Goal: Transaction & Acquisition: Purchase product/service

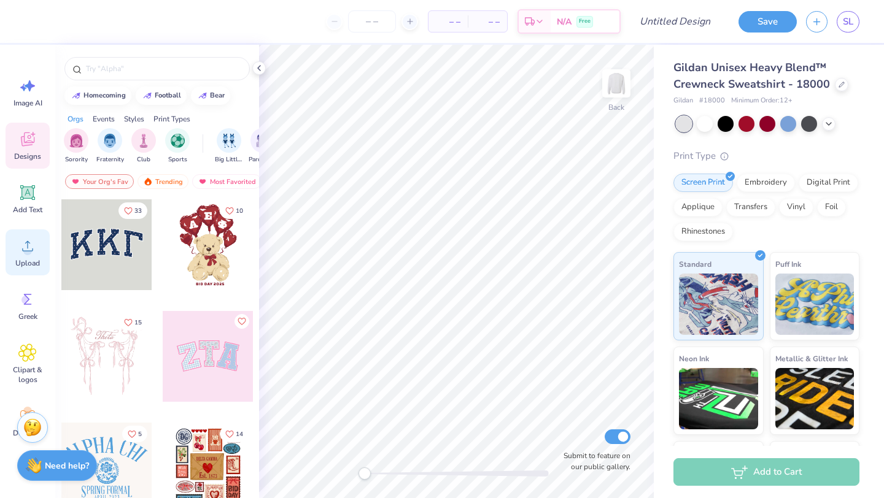
click at [34, 266] on span "Upload" at bounding box center [27, 263] width 25 height 10
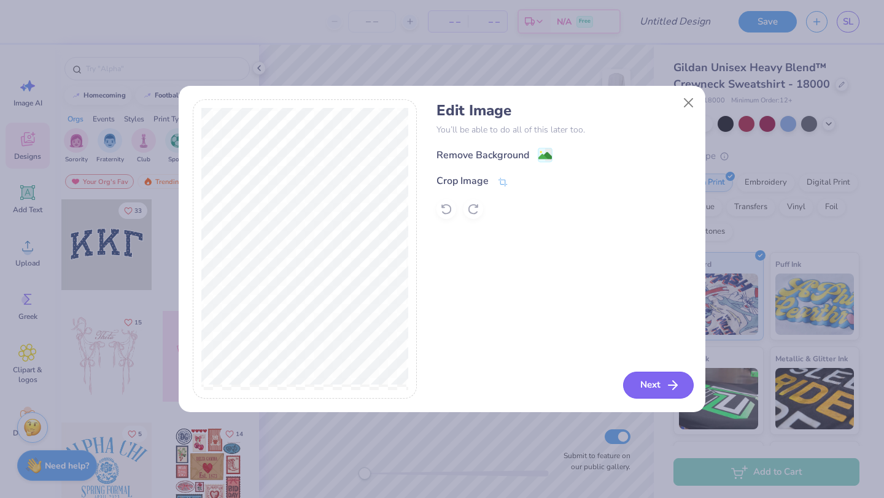
click at [649, 384] on button "Next" at bounding box center [658, 385] width 71 height 27
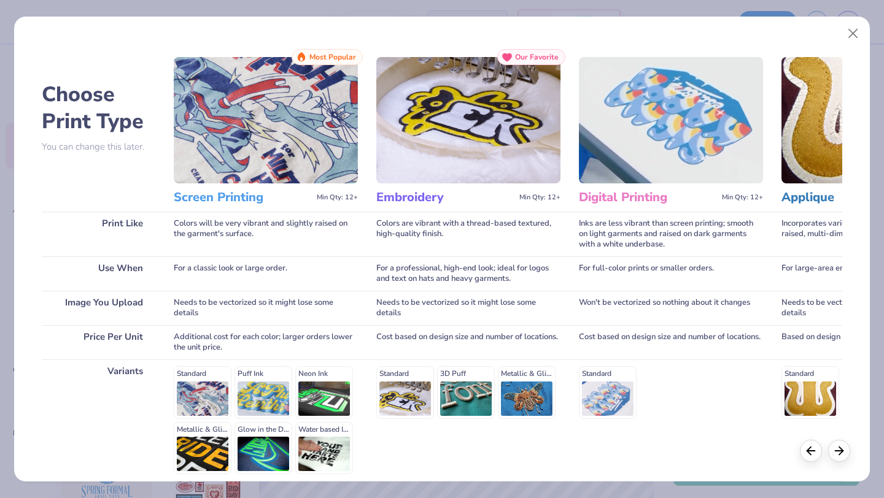
scroll to position [114, 0]
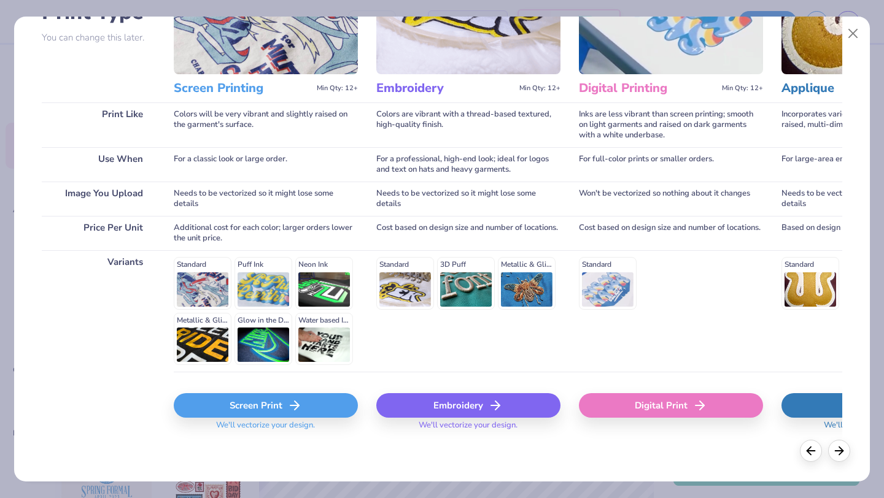
click at [262, 403] on div "Screen Print" at bounding box center [266, 405] width 184 height 25
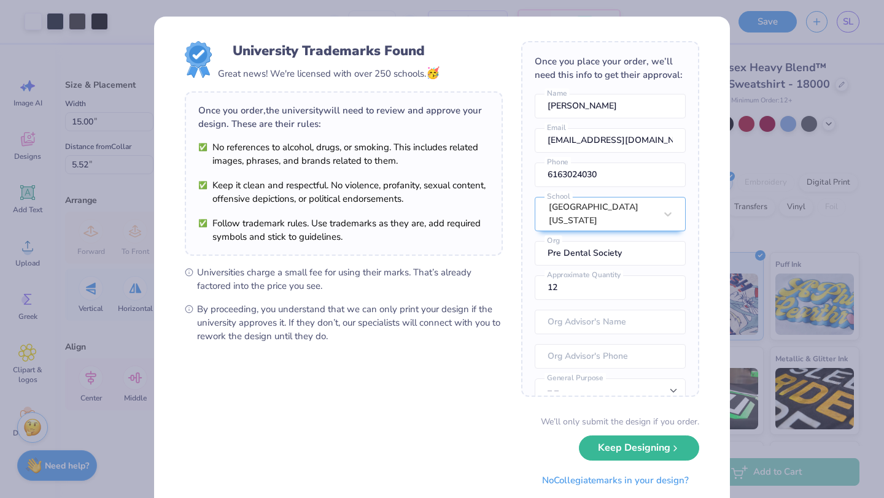
click at [447, 215] on body "Art colors – – Per Item – – Total Est. Delivery N/A Free Design Title Save SL I…" at bounding box center [442, 249] width 884 height 498
click at [635, 449] on button "Keep Designing" at bounding box center [639, 445] width 120 height 25
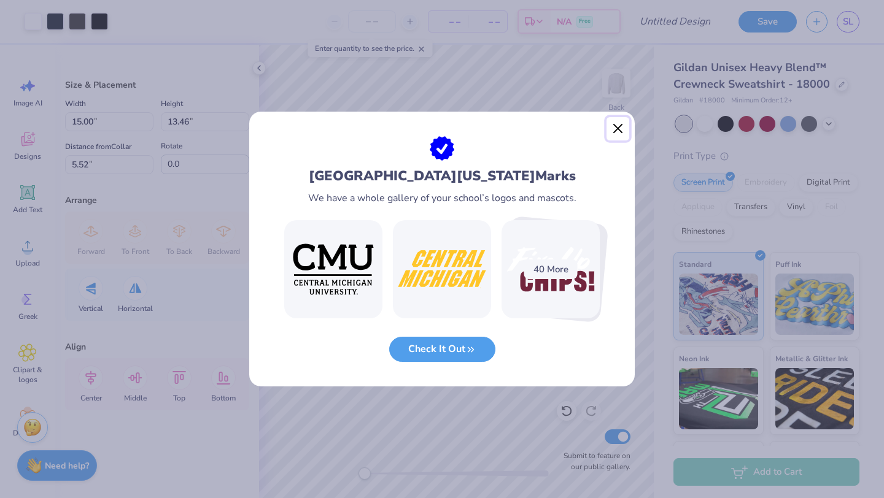
click at [618, 130] on button "Close" at bounding box center [617, 128] width 23 height 23
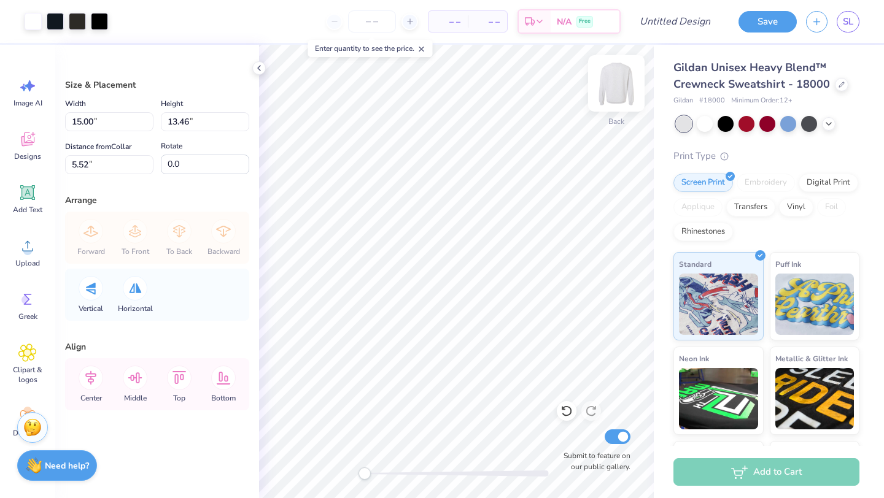
click at [613, 93] on img at bounding box center [616, 83] width 49 height 49
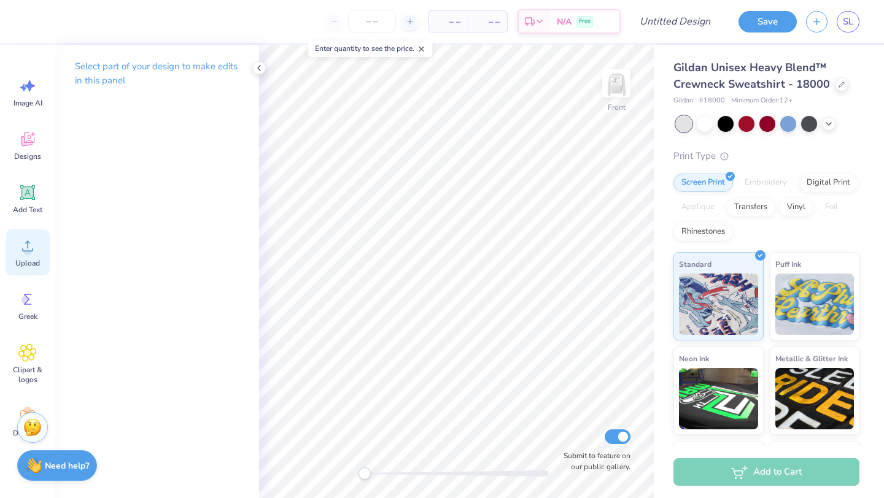
click at [34, 243] on icon at bounding box center [27, 246] width 18 height 18
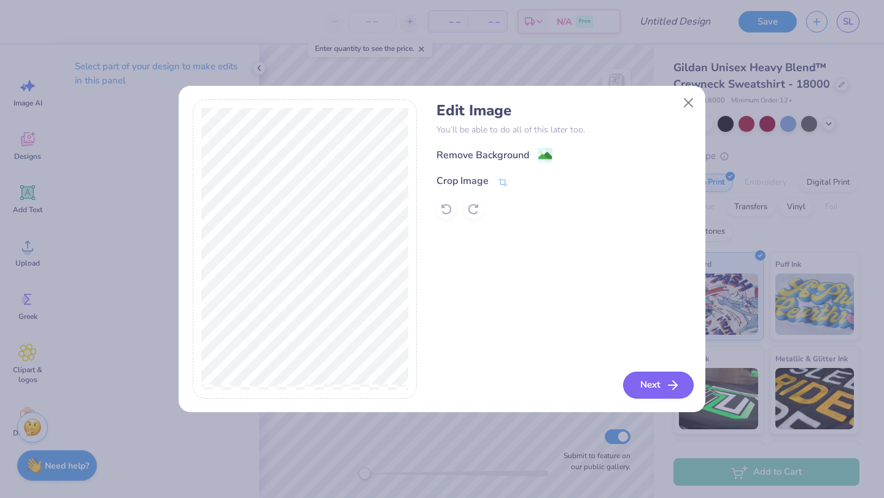
click at [681, 390] on button "Next" at bounding box center [658, 385] width 71 height 27
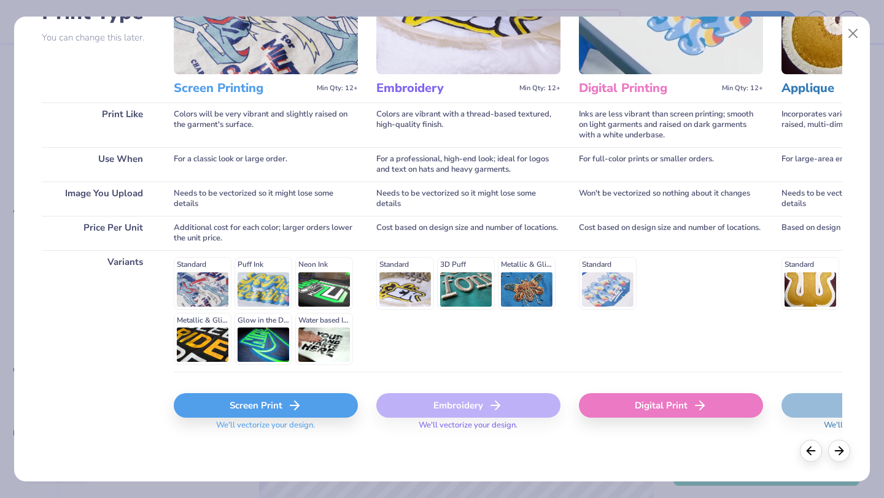
click at [292, 408] on icon at bounding box center [294, 405] width 15 height 15
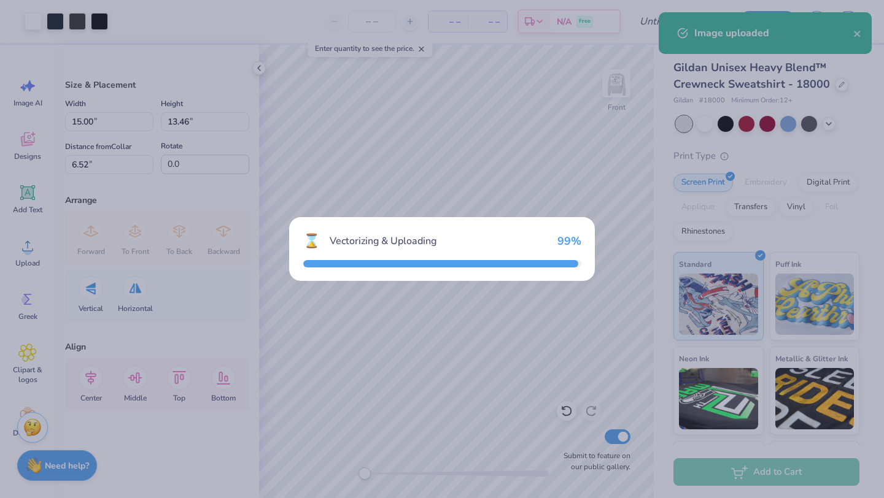
click at [292, 408] on div "⌛ Vectorizing & Uploading 99 %" at bounding box center [442, 249] width 884 height 498
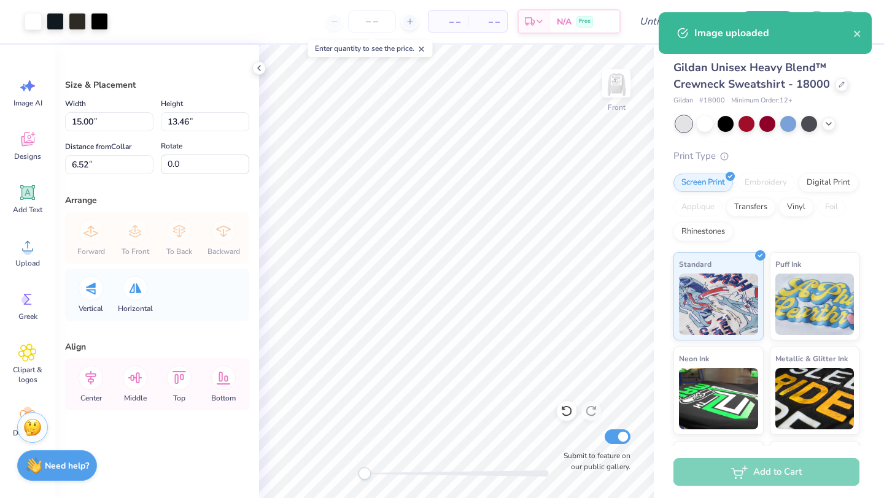
type input "12.44"
type input "11.17"
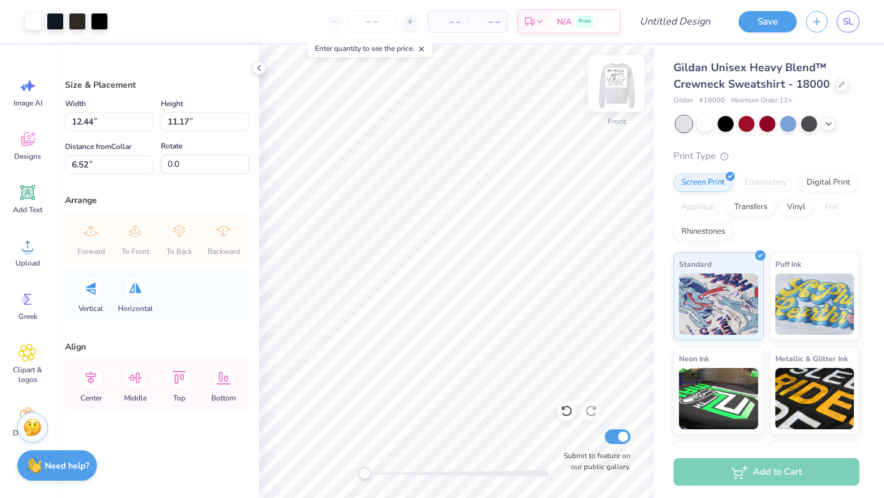
click at [620, 85] on img at bounding box center [616, 83] width 49 height 49
type input "15.00"
type input "13.46"
type input "0.97"
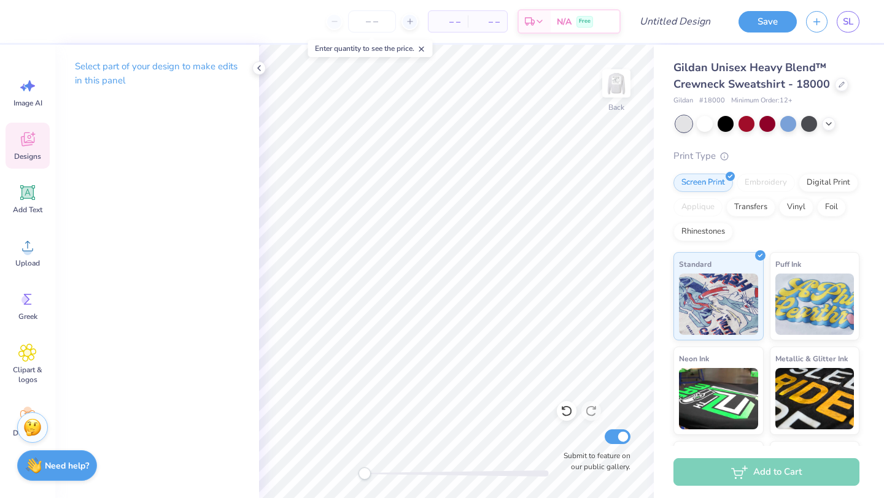
click at [27, 149] on div "Designs" at bounding box center [28, 146] width 44 height 46
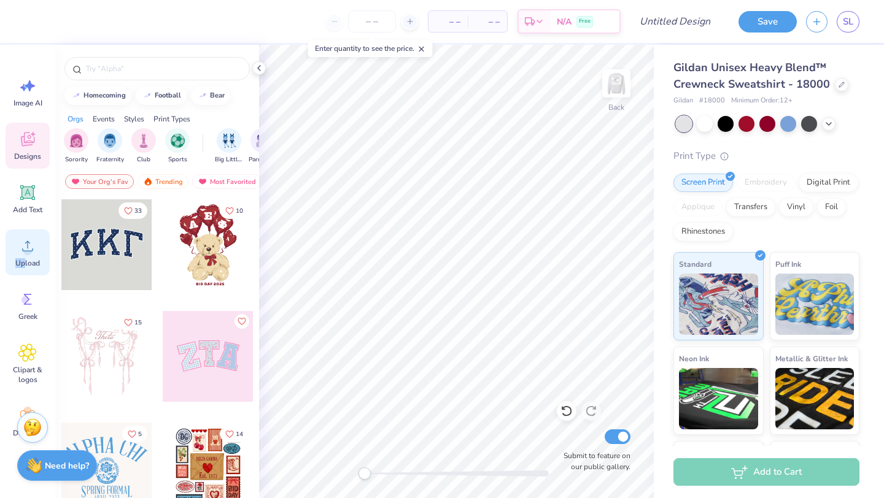
click at [25, 258] on span "Upload" at bounding box center [27, 263] width 25 height 10
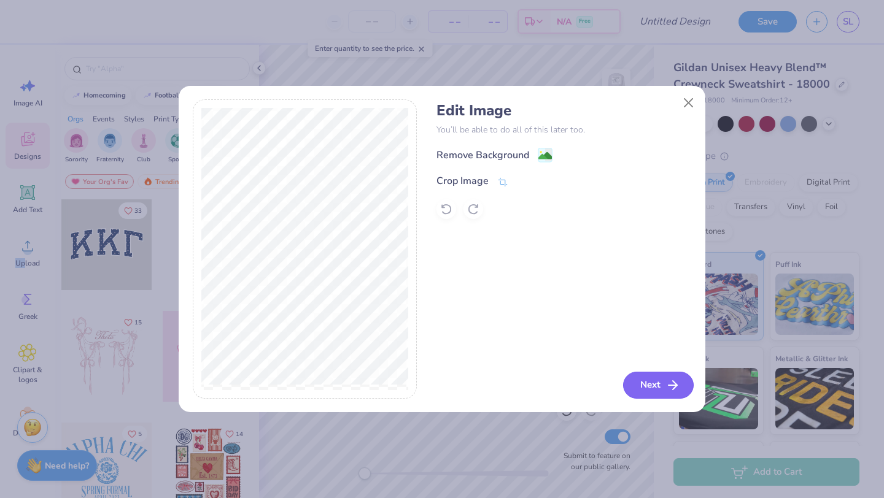
click at [662, 384] on button "Next" at bounding box center [658, 385] width 71 height 27
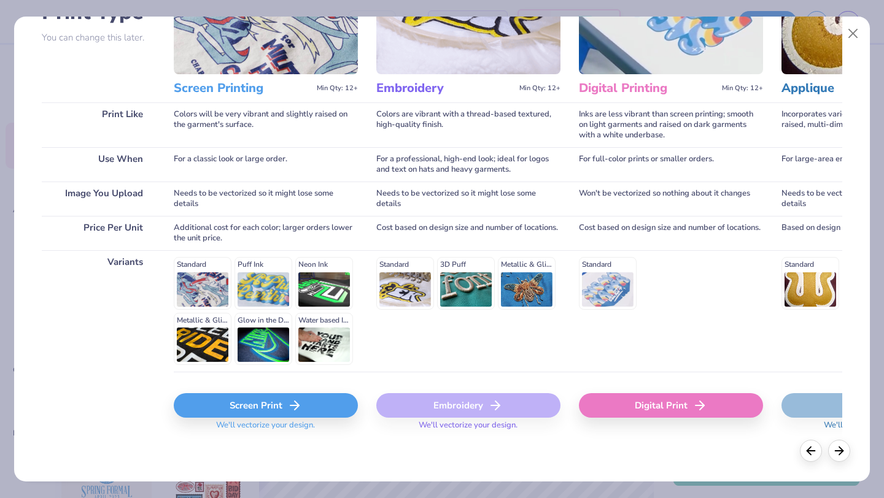
click at [281, 403] on div "Screen Print" at bounding box center [266, 405] width 184 height 25
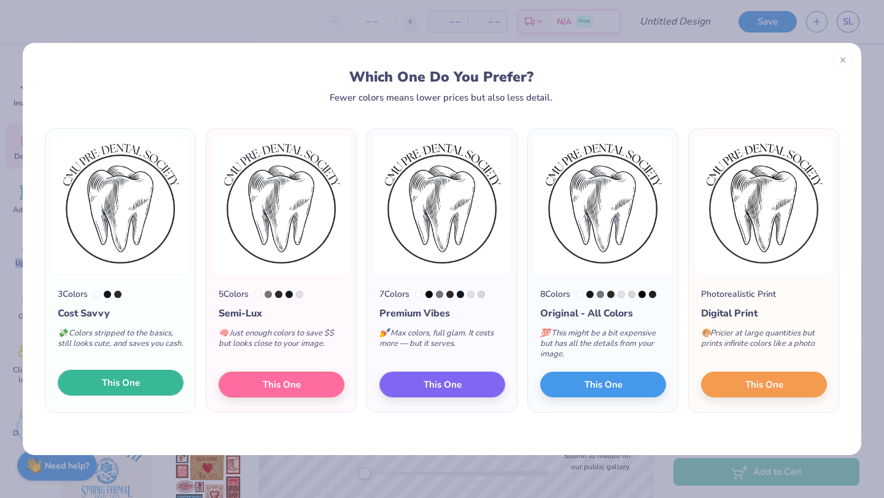
click at [138, 379] on span "This One" at bounding box center [121, 383] width 38 height 14
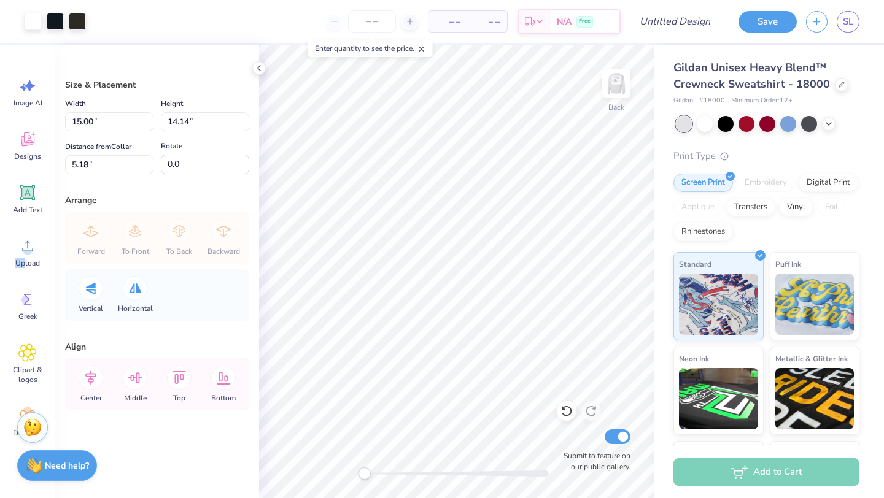
type input "5.31"
type input "5.01"
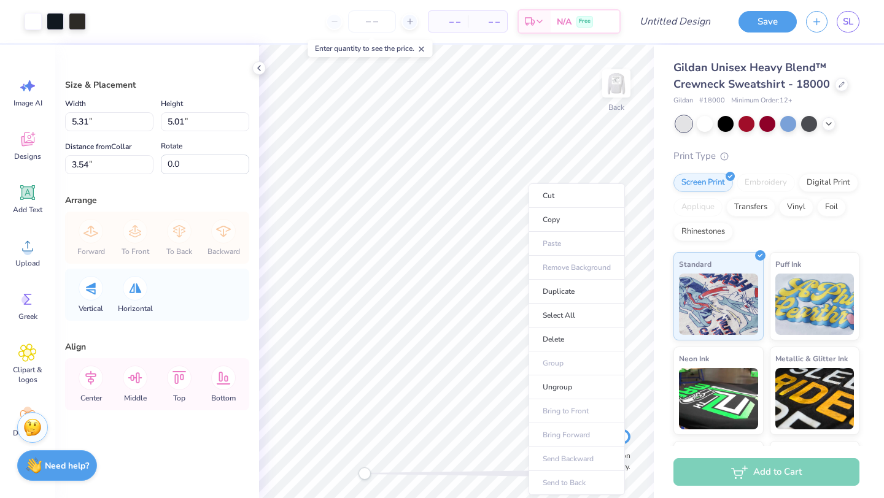
click at [554, 266] on ul "Cut Copy Paste Remove Background Duplicate Select All Delete Group Ungroup Brin…" at bounding box center [577, 340] width 96 height 312
click at [28, 266] on span "Upload" at bounding box center [27, 263] width 25 height 10
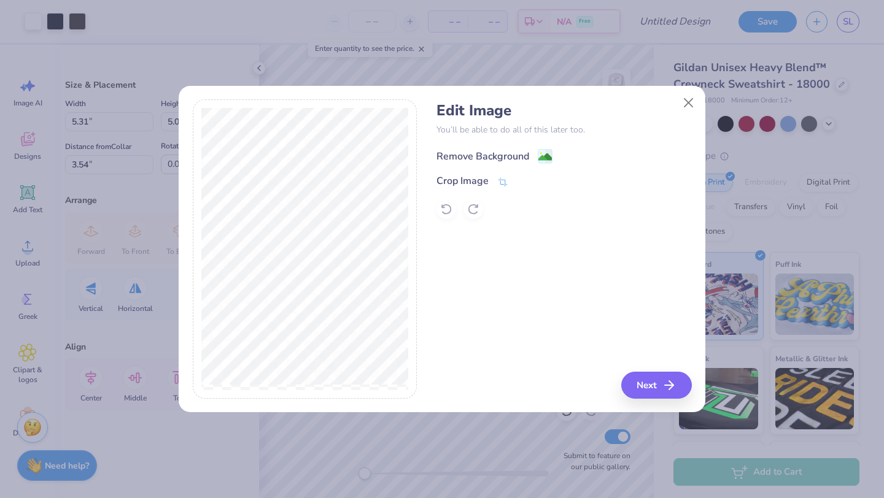
click at [545, 154] on image at bounding box center [545, 157] width 14 height 14
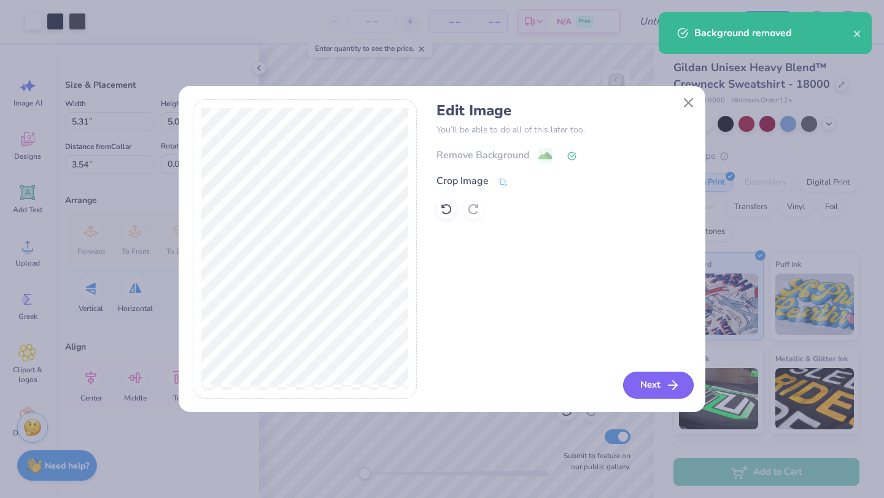
click at [650, 380] on button "Next" at bounding box center [658, 385] width 71 height 27
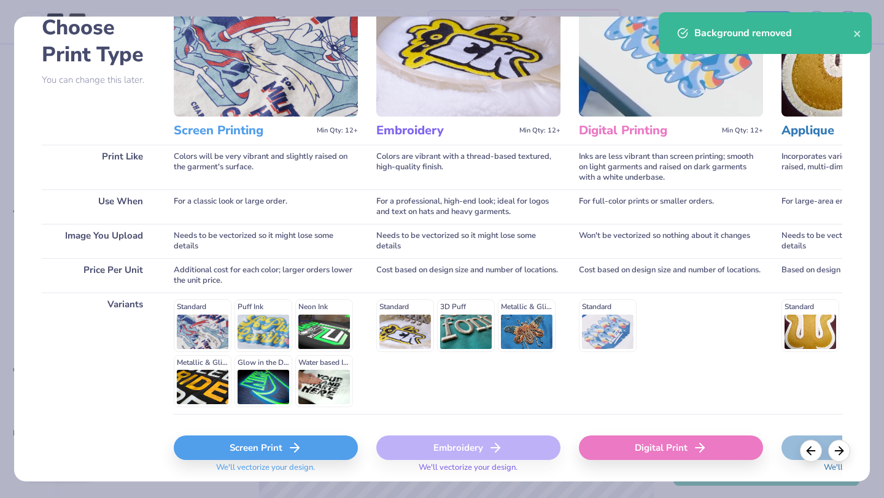
scroll to position [82, 0]
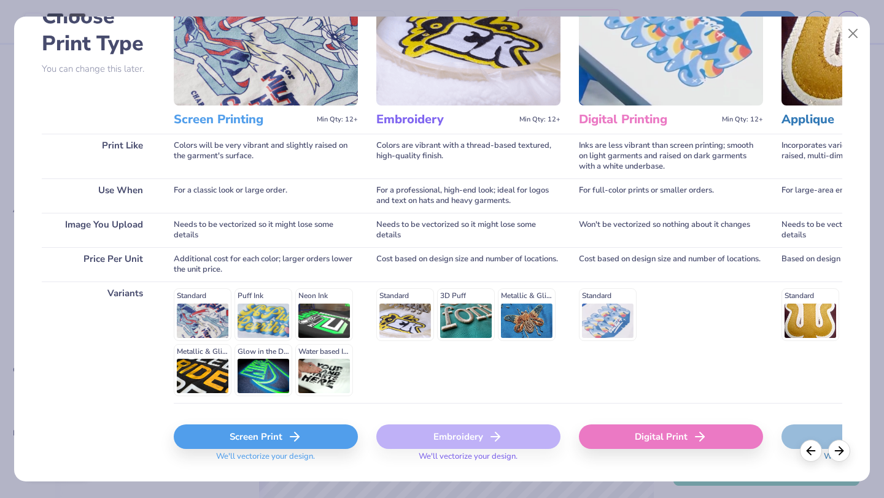
click at [212, 441] on div "Screen Print" at bounding box center [266, 437] width 184 height 25
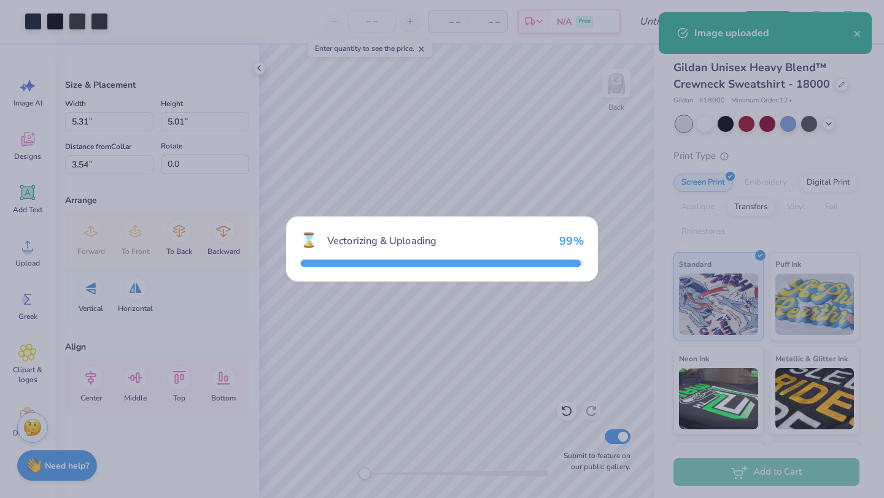
type input "15.00"
type input "15.50"
type input "4.50"
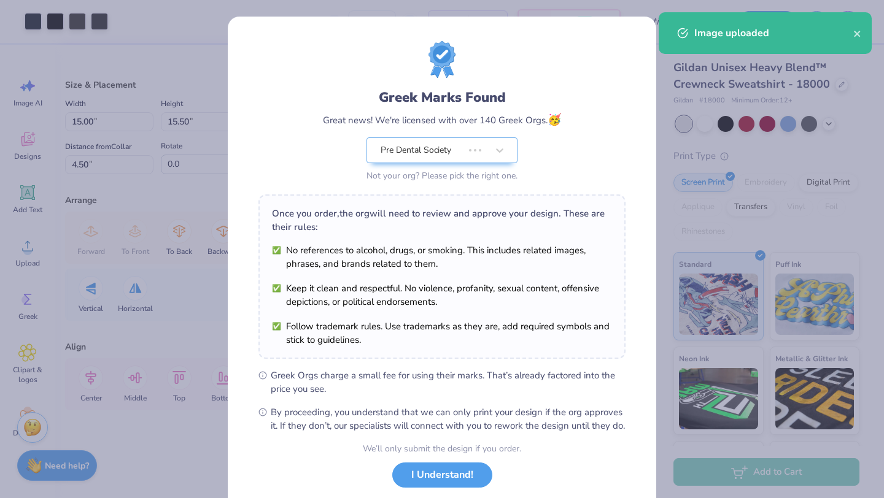
click at [539, 161] on div "Greek Marks Found Great news! We're licensed with over 140 Greek Orgs. 🥳 Pre De…" at bounding box center [441, 237] width 367 height 392
click at [460, 484] on button "I Understand!" at bounding box center [442, 472] width 100 height 25
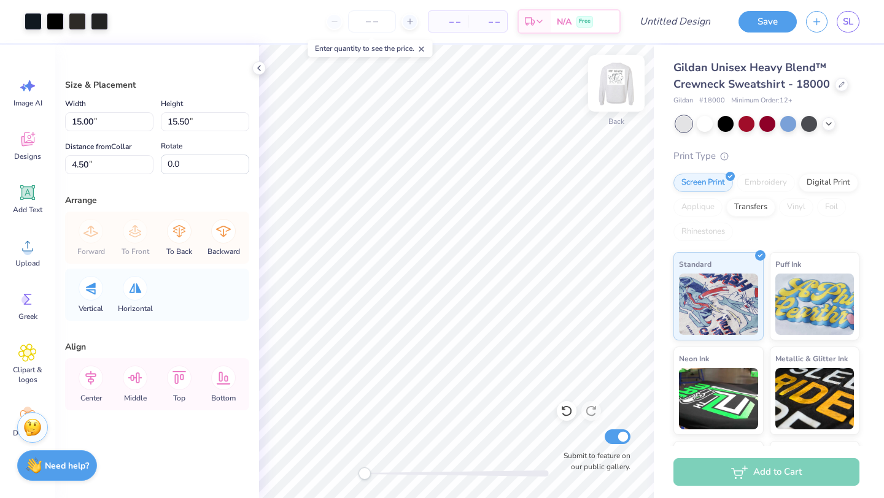
type input "5.31"
type input "5.01"
type input "3.54"
type input "4.59"
type input "4.74"
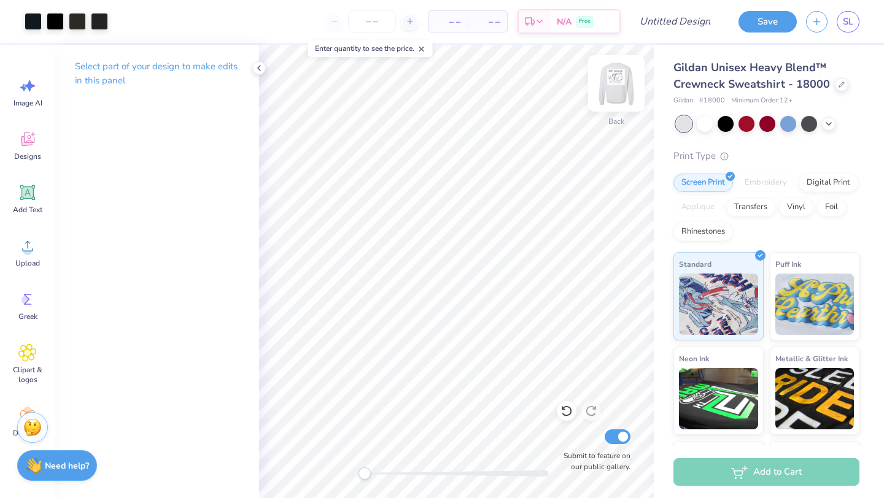
click at [617, 87] on img at bounding box center [616, 83] width 49 height 49
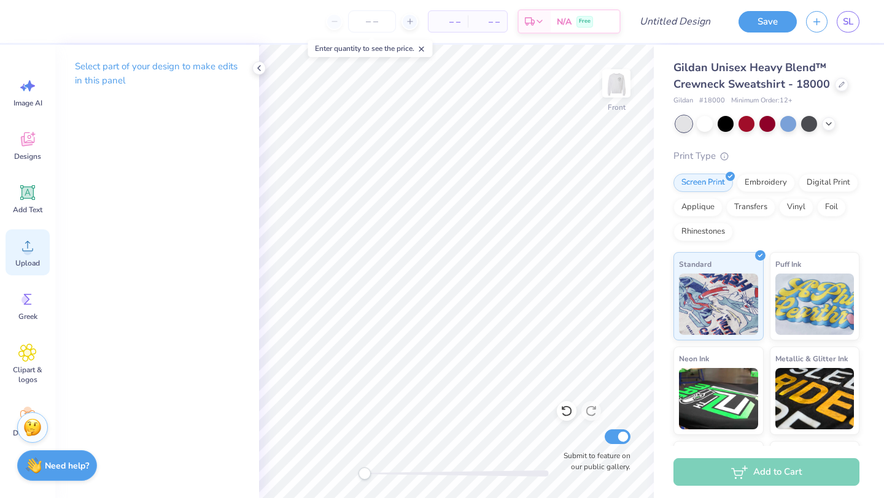
click at [29, 266] on span "Upload" at bounding box center [27, 263] width 25 height 10
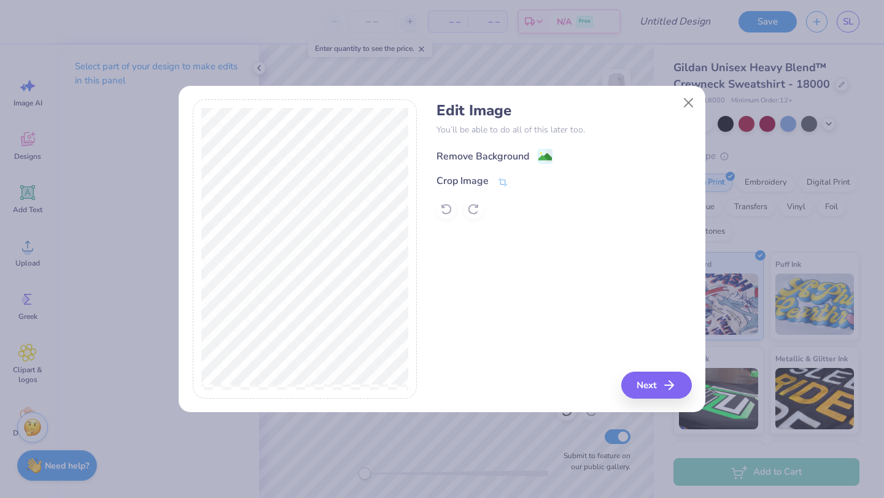
click at [488, 154] on div "Remove Background" at bounding box center [482, 156] width 93 height 15
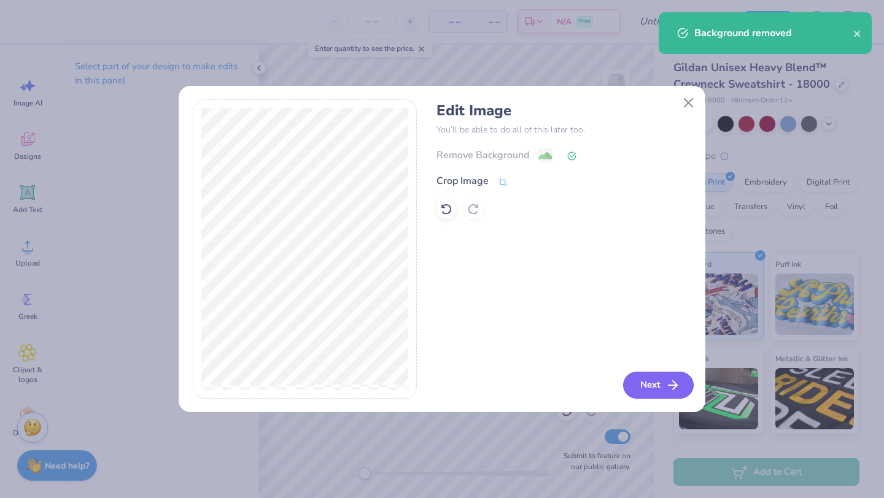
click at [651, 393] on button "Next" at bounding box center [658, 385] width 71 height 27
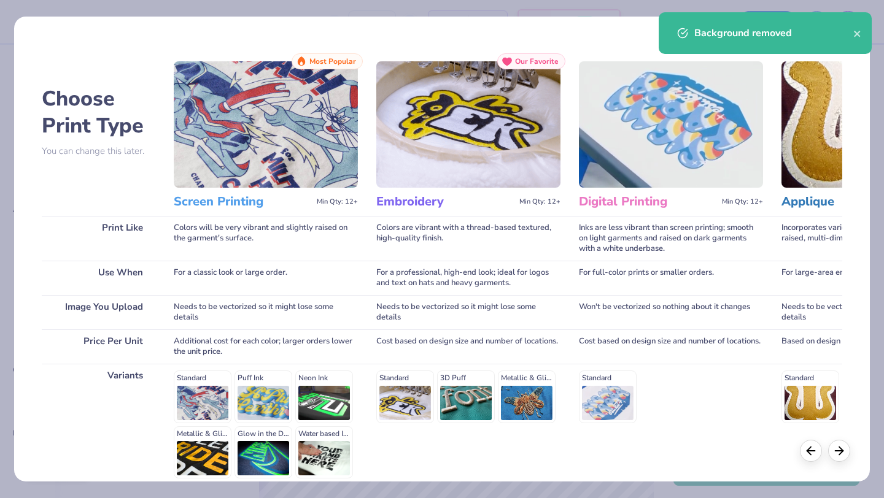
scroll to position [114, 0]
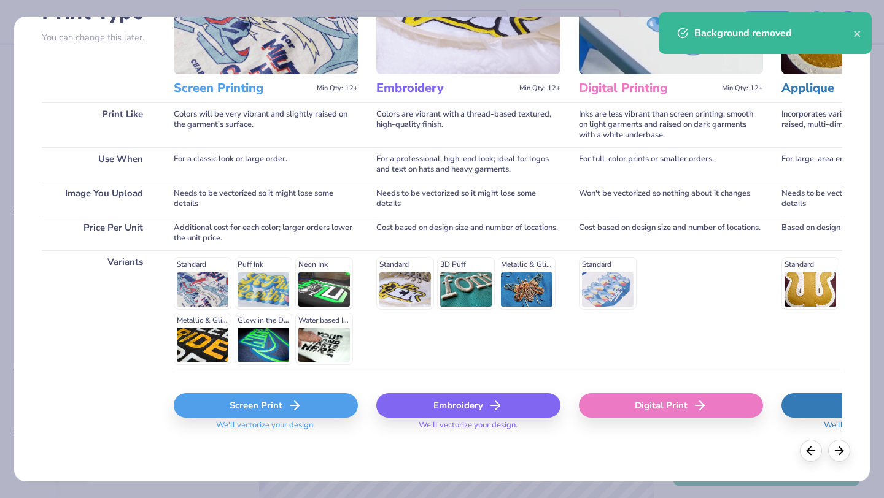
click at [261, 403] on div "Screen Print" at bounding box center [266, 405] width 184 height 25
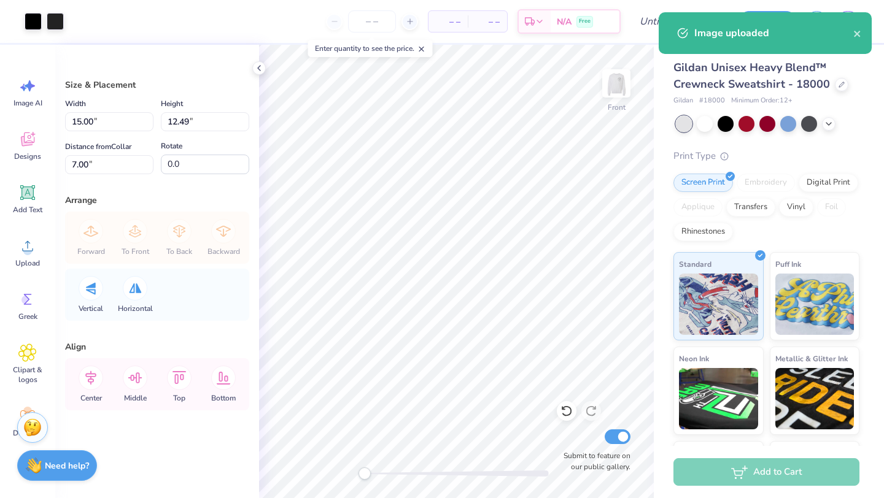
type input "11.55"
type input "9.62"
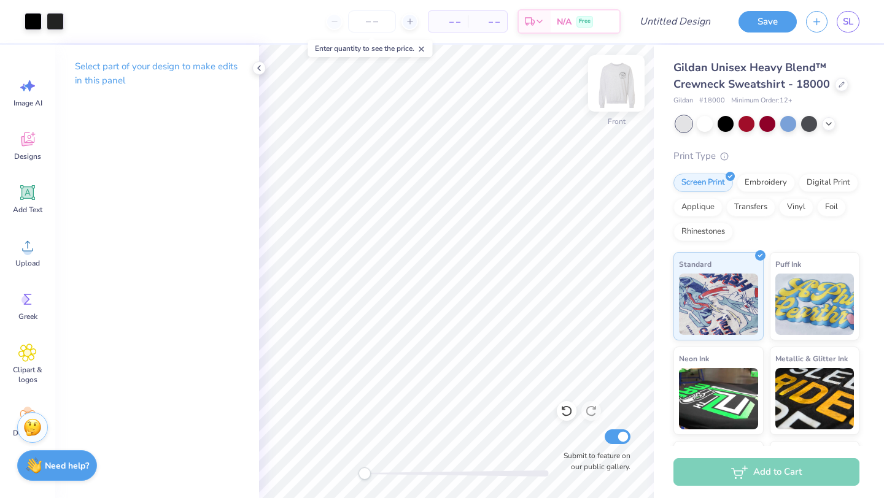
click at [616, 90] on img at bounding box center [616, 83] width 49 height 49
click at [616, 89] on img at bounding box center [616, 83] width 49 height 49
click at [378, 26] on input "number" at bounding box center [372, 21] width 48 height 22
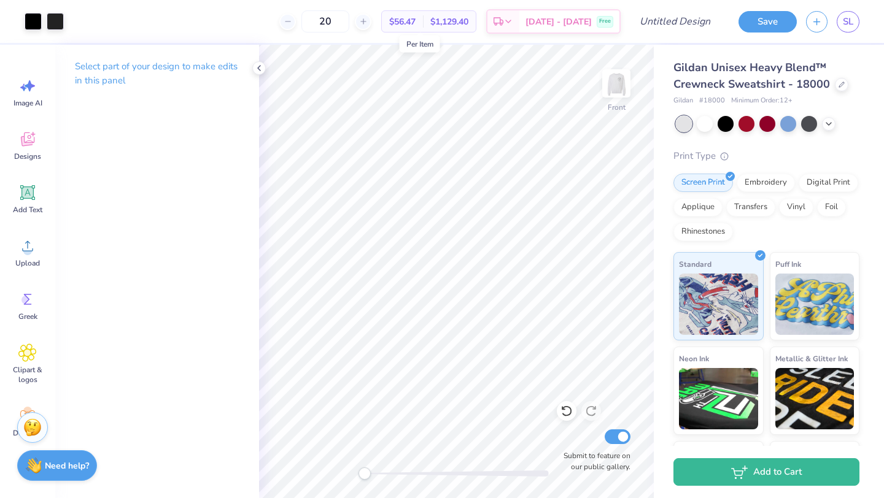
click at [416, 24] on span "$56.47" at bounding box center [402, 21] width 26 height 13
click at [345, 18] on input "20" at bounding box center [325, 21] width 48 height 22
type input "2"
type input "5"
type input "12"
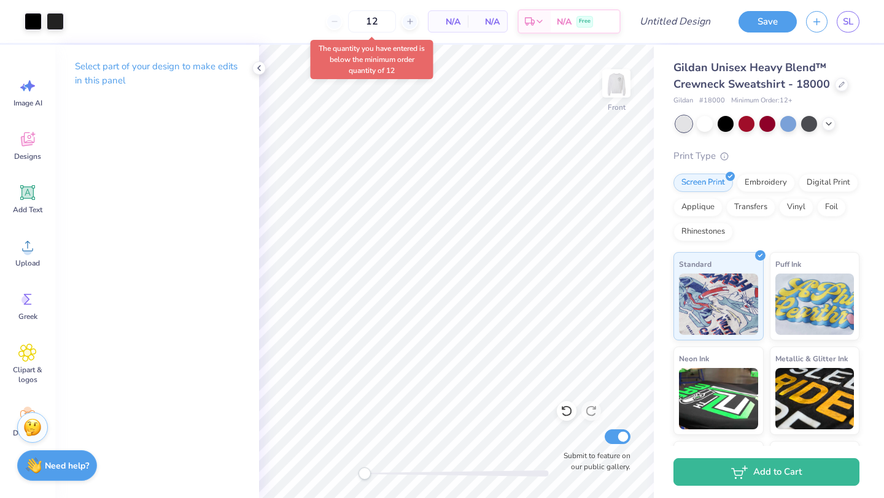
click at [457, 18] on span "N/A" at bounding box center [448, 21] width 25 height 13
click at [356, 22] on input "12" at bounding box center [332, 21] width 48 height 22
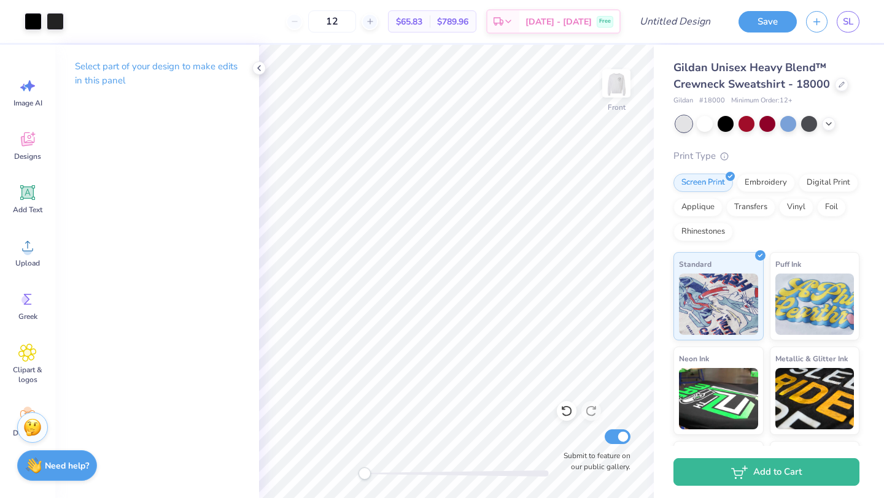
click at [430, 17] on div "$65.83 Per Item" at bounding box center [409, 21] width 41 height 21
click at [422, 25] on span "$65.83" at bounding box center [409, 21] width 26 height 13
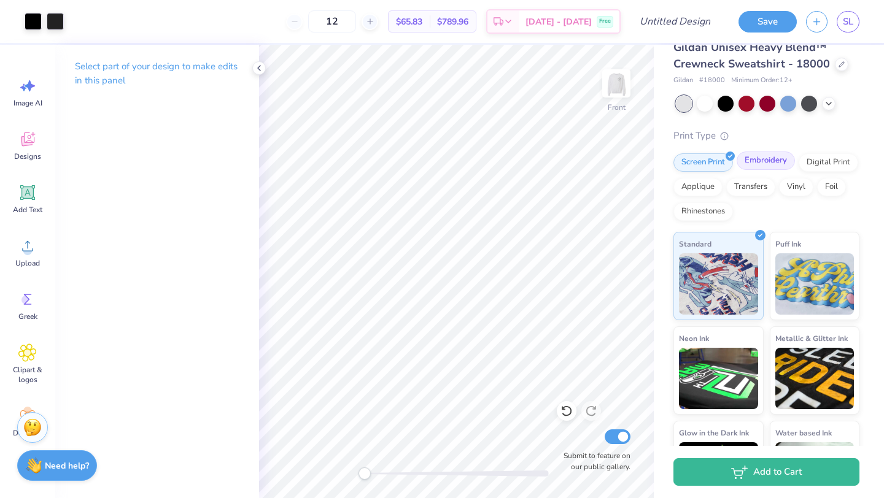
scroll to position [28, 0]
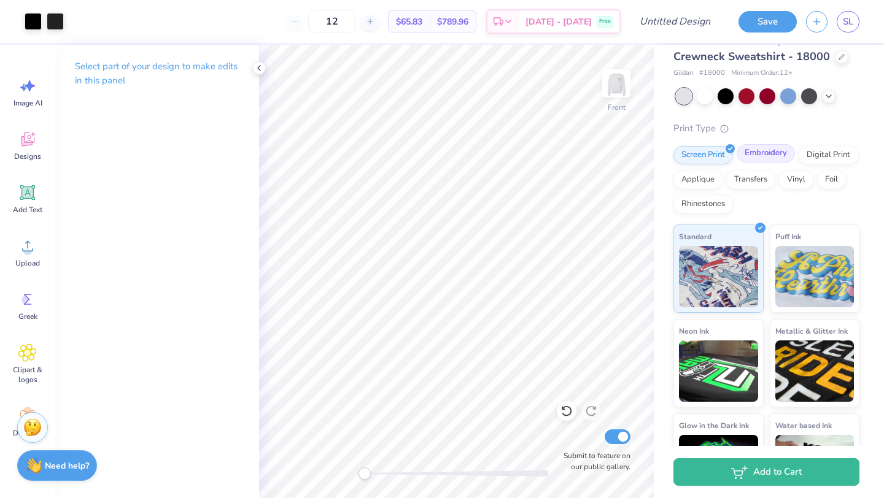
click at [769, 153] on div "Embroidery" at bounding box center [766, 153] width 58 height 18
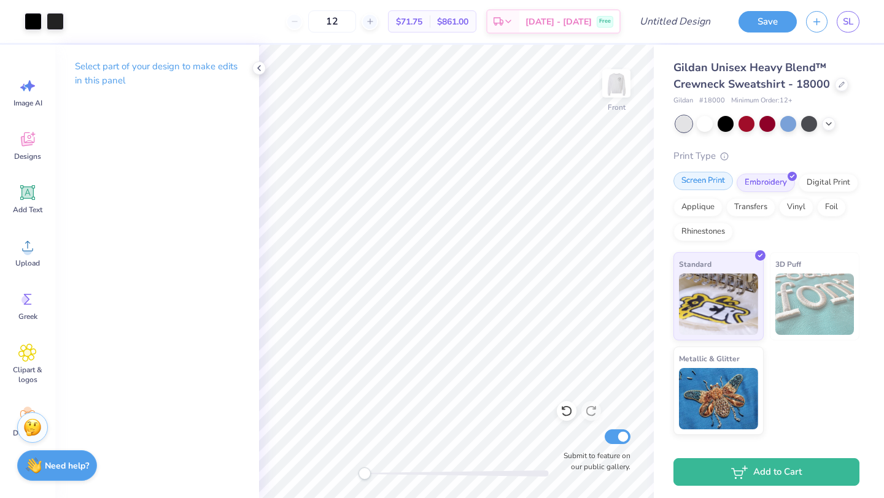
click at [703, 187] on div "Screen Print" at bounding box center [703, 181] width 60 height 18
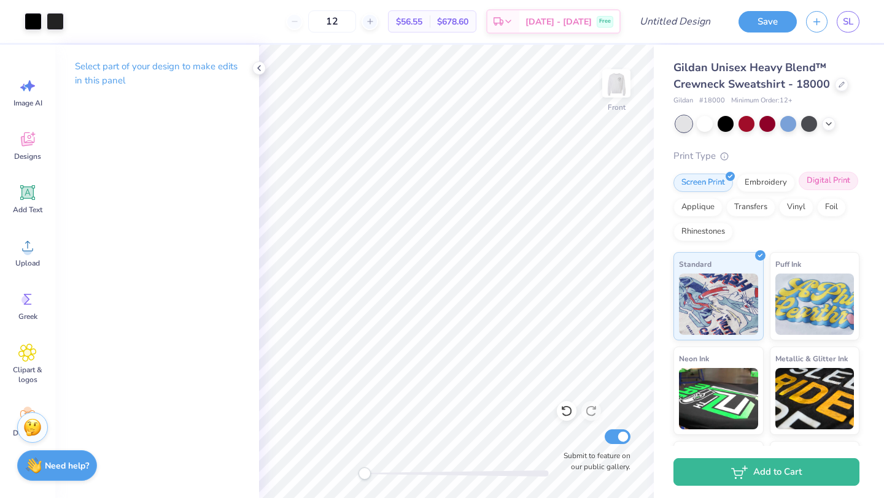
click at [846, 184] on div "Digital Print" at bounding box center [829, 181] width 60 height 18
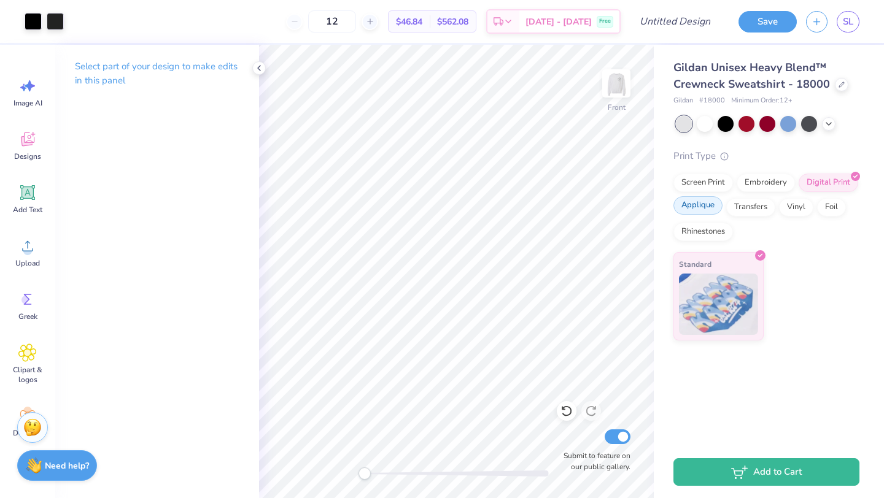
click at [711, 211] on div "Applique" at bounding box center [697, 205] width 49 height 18
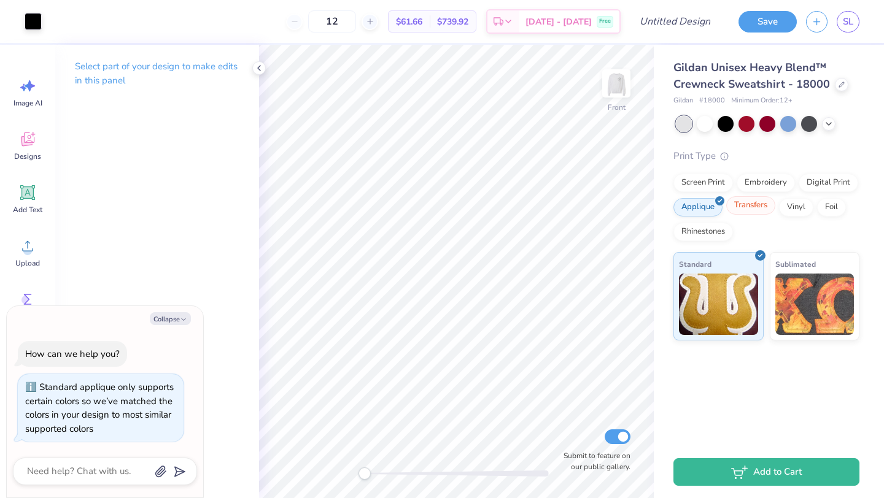
click at [748, 212] on div "Transfers" at bounding box center [750, 205] width 49 height 18
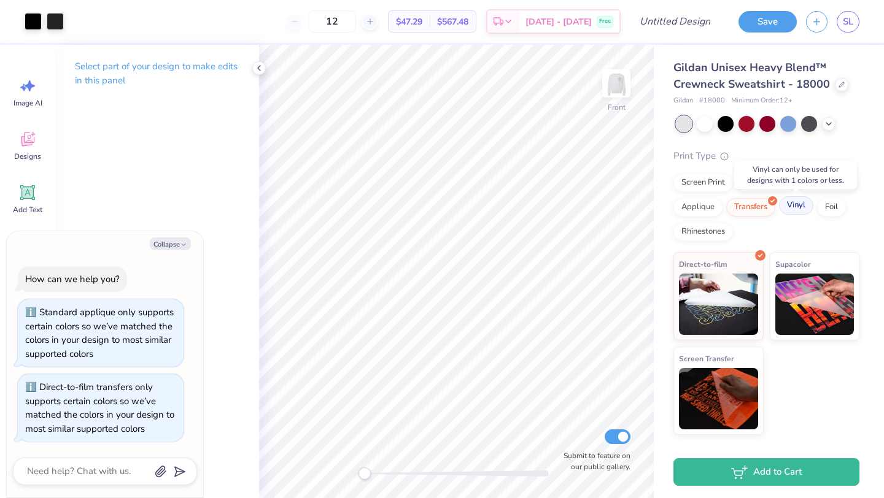
click at [807, 211] on div "Vinyl" at bounding box center [796, 205] width 34 height 18
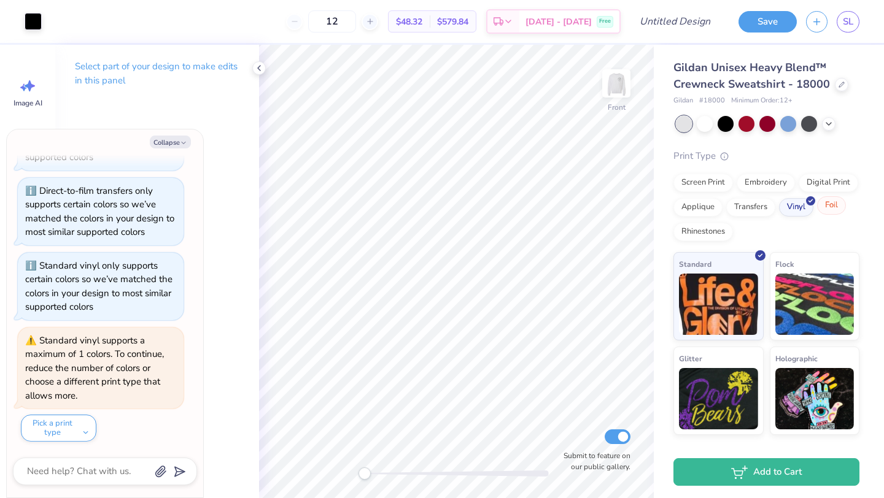
click at [821, 210] on div "Foil" at bounding box center [831, 205] width 29 height 18
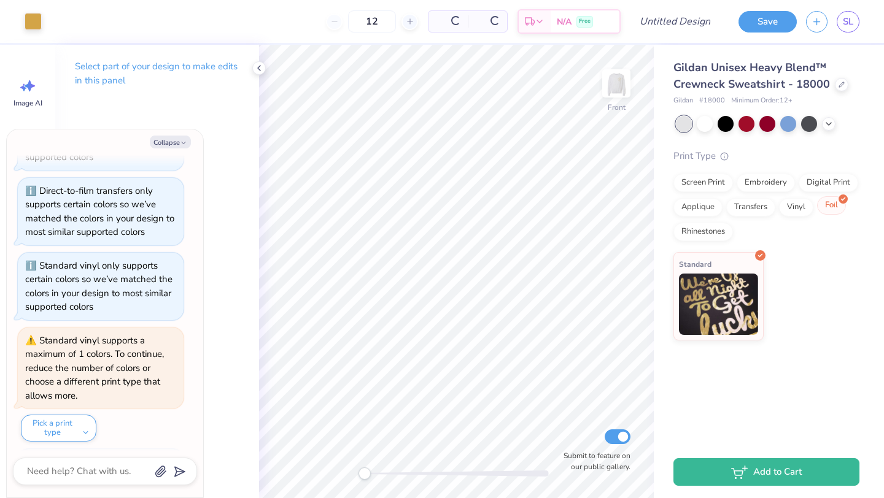
scroll to position [170, 0]
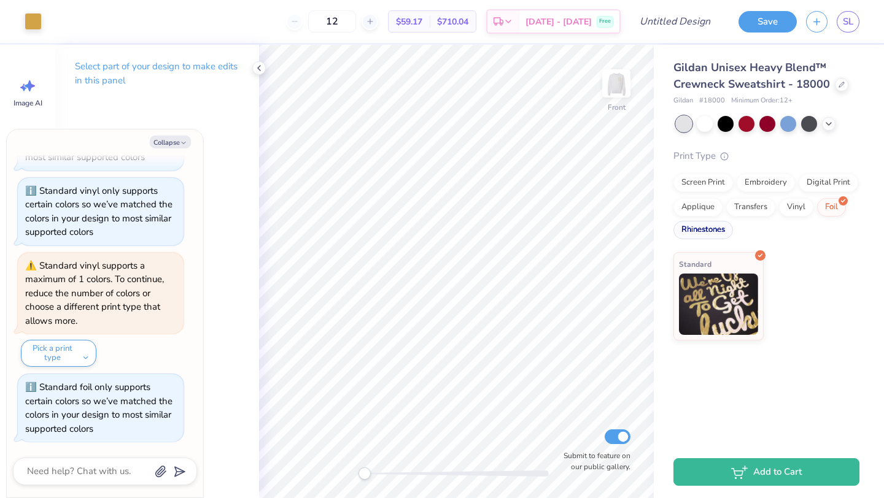
click at [711, 228] on div "Rhinestones" at bounding box center [703, 230] width 60 height 18
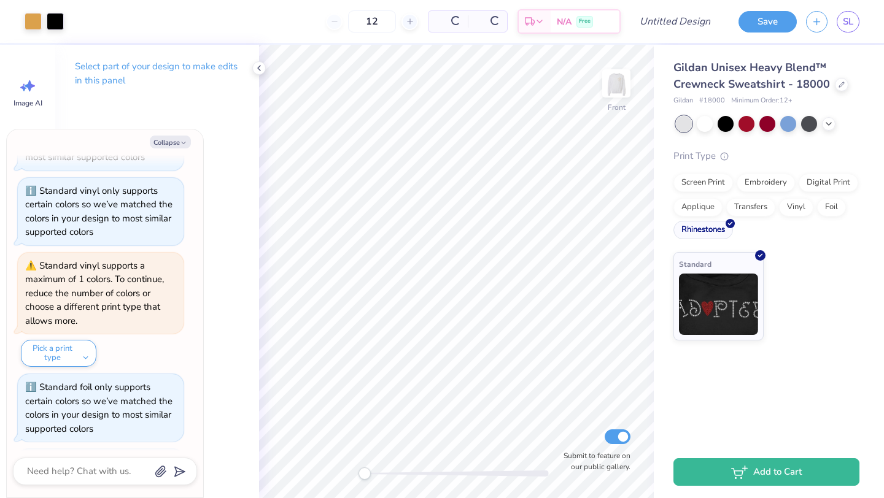
scroll to position [245, 0]
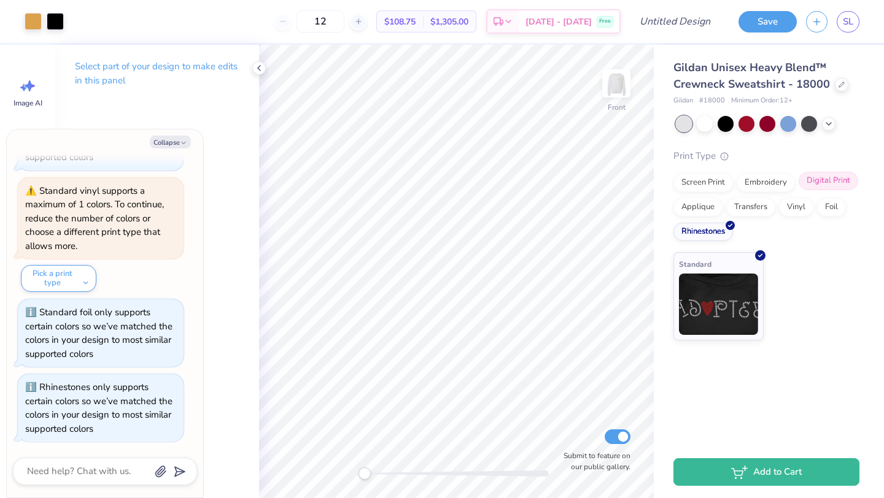
click at [839, 180] on div "Digital Print" at bounding box center [829, 181] width 60 height 18
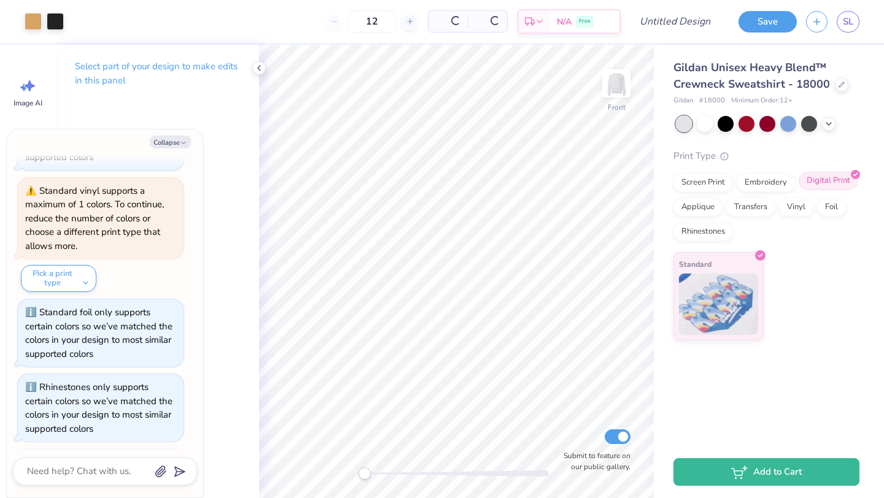
scroll to position [320, 0]
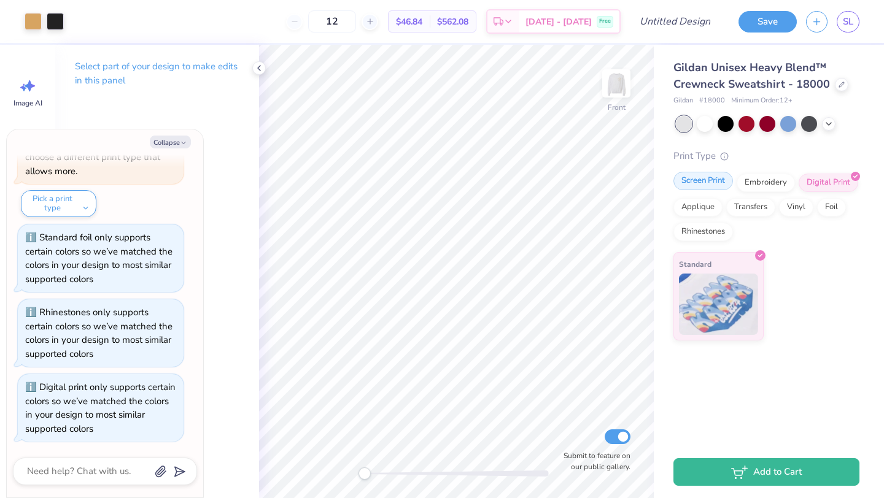
click at [724, 184] on div "Screen Print" at bounding box center [703, 181] width 60 height 18
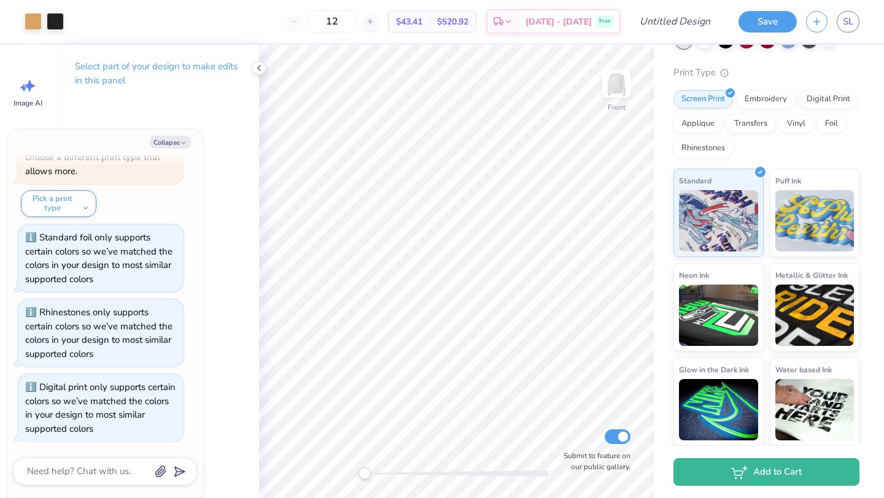
scroll to position [395, 0]
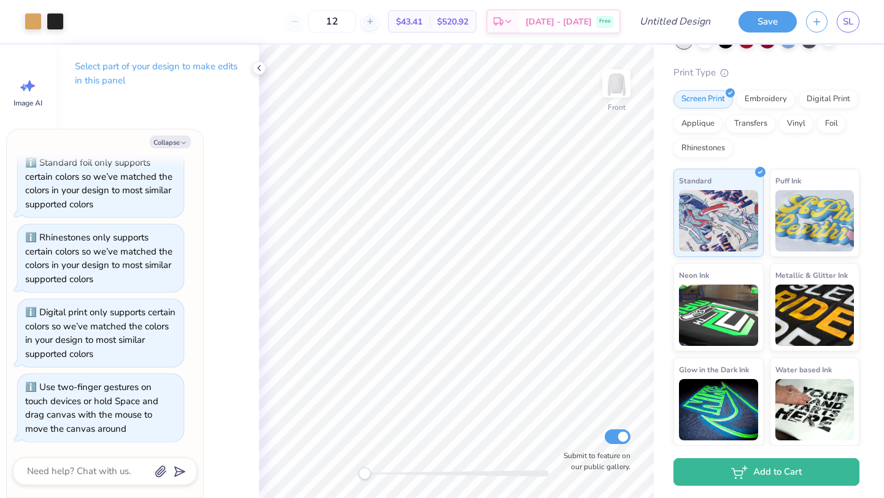
click at [332, 474] on div "Front Submit to feature on our public gallery." at bounding box center [456, 272] width 395 height 454
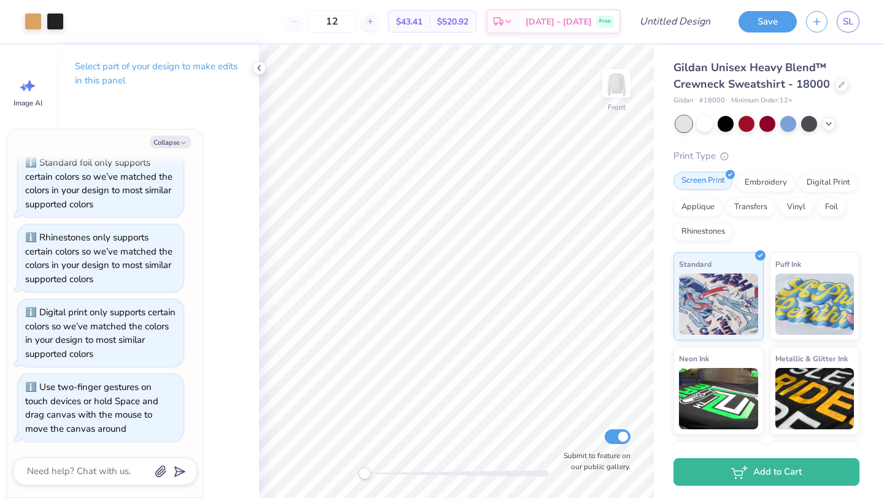
click at [711, 186] on div "Screen Print" at bounding box center [703, 181] width 60 height 18
click at [758, 179] on div "Embroidery" at bounding box center [766, 181] width 58 height 18
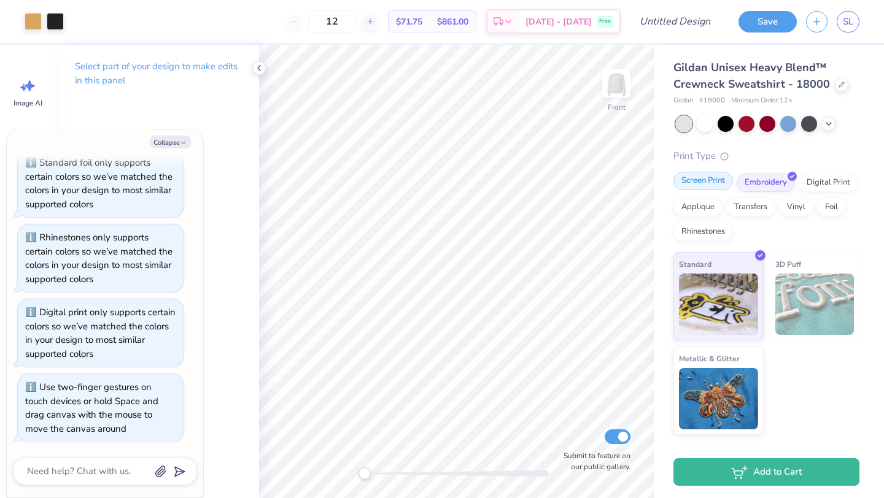
click at [695, 185] on div "Screen Print" at bounding box center [703, 181] width 60 height 18
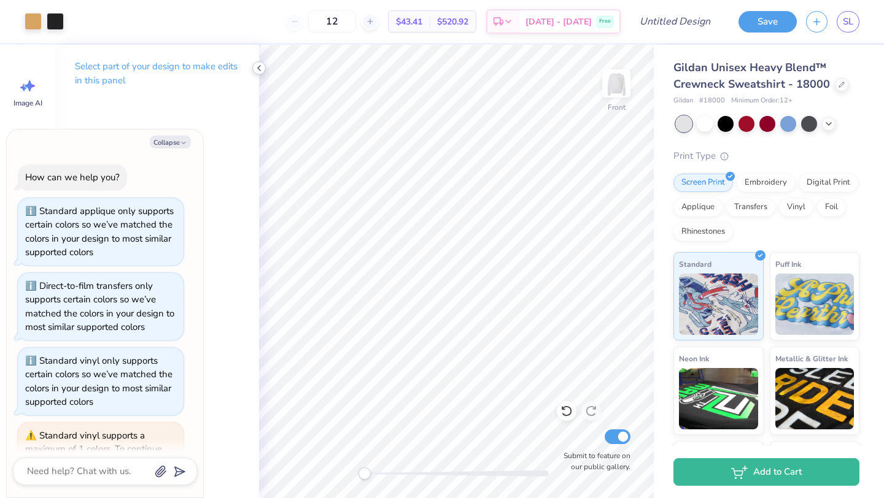
click at [260, 68] on icon at bounding box center [259, 68] width 10 height 10
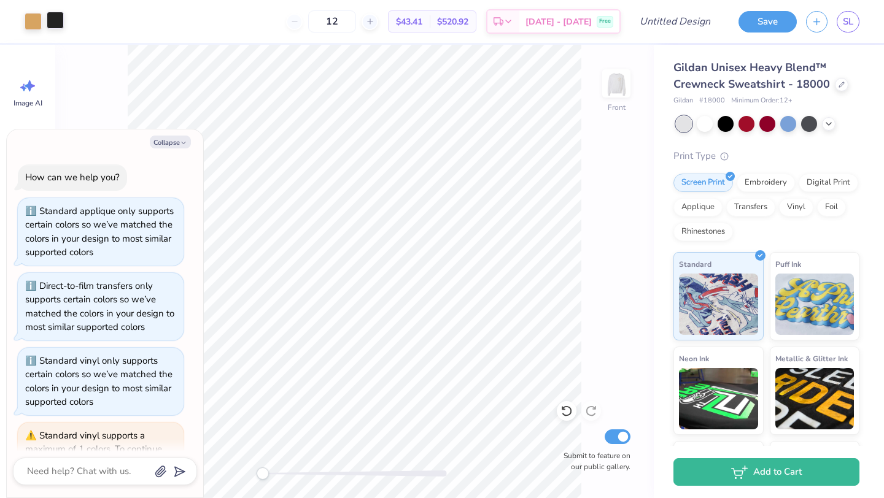
click at [52, 25] on div at bounding box center [55, 20] width 17 height 17
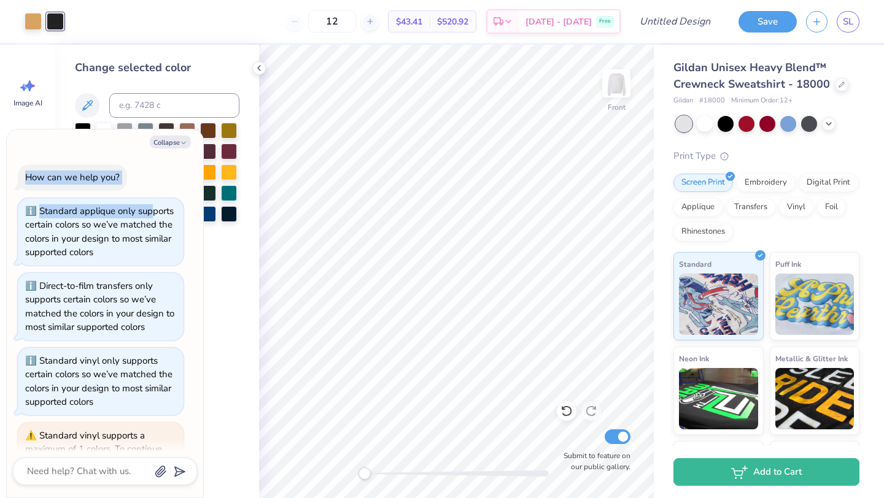
drag, startPoint x: 149, startPoint y: 160, endPoint x: 149, endPoint y: 212, distance: 52.8
click at [150, 215] on div "How can we help you? Standard applique only supports certain colors so we’ve ma…" at bounding box center [105, 501] width 184 height 692
click at [166, 139] on button "Collapse" at bounding box center [170, 142] width 41 height 13
type textarea "x"
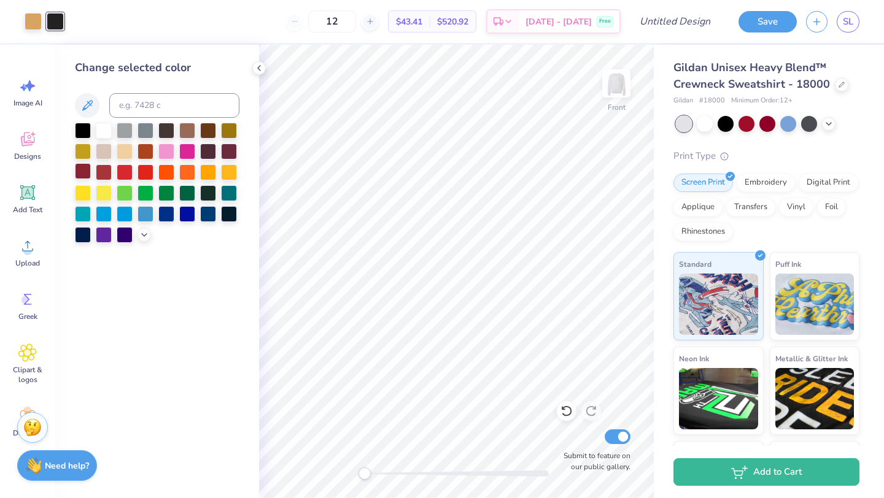
click at [83, 173] on div at bounding box center [83, 171] width 16 height 16
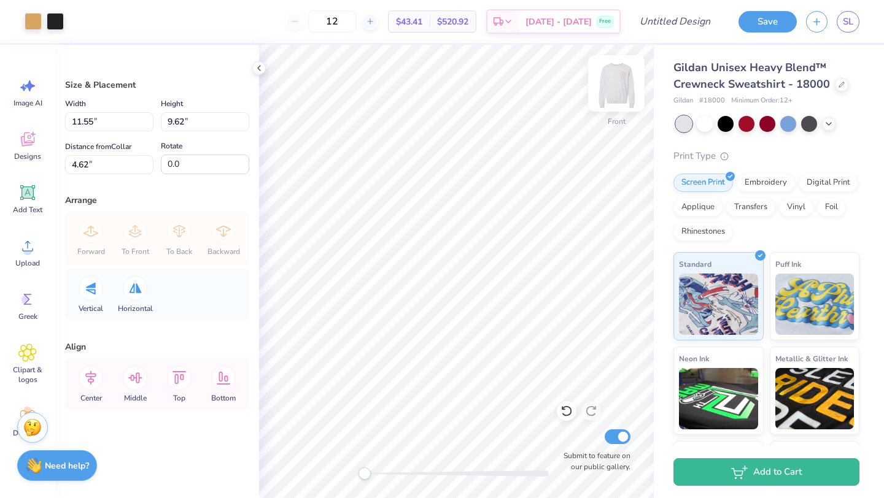
click at [624, 82] on img at bounding box center [616, 83] width 49 height 49
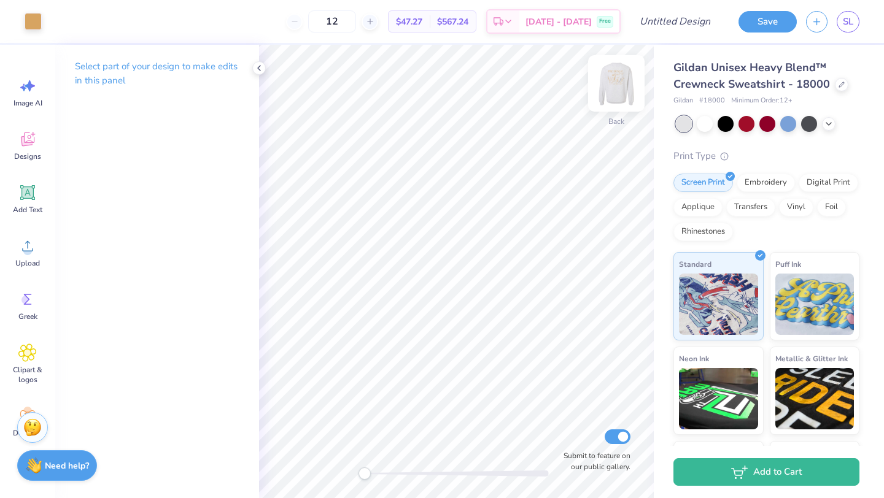
click at [615, 90] on img at bounding box center [616, 83] width 49 height 49
click at [59, 18] on div at bounding box center [55, 20] width 17 height 17
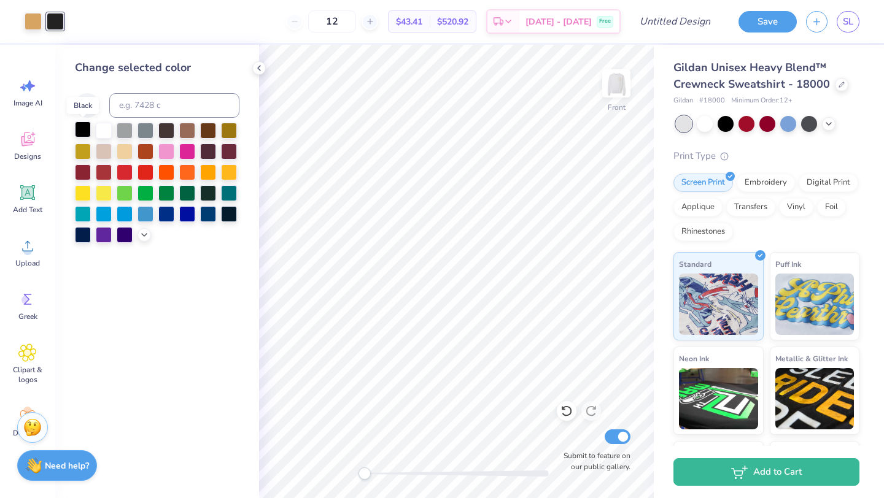
click at [85, 131] on div at bounding box center [83, 130] width 16 height 16
